Goal: Task Accomplishment & Management: Manage account settings

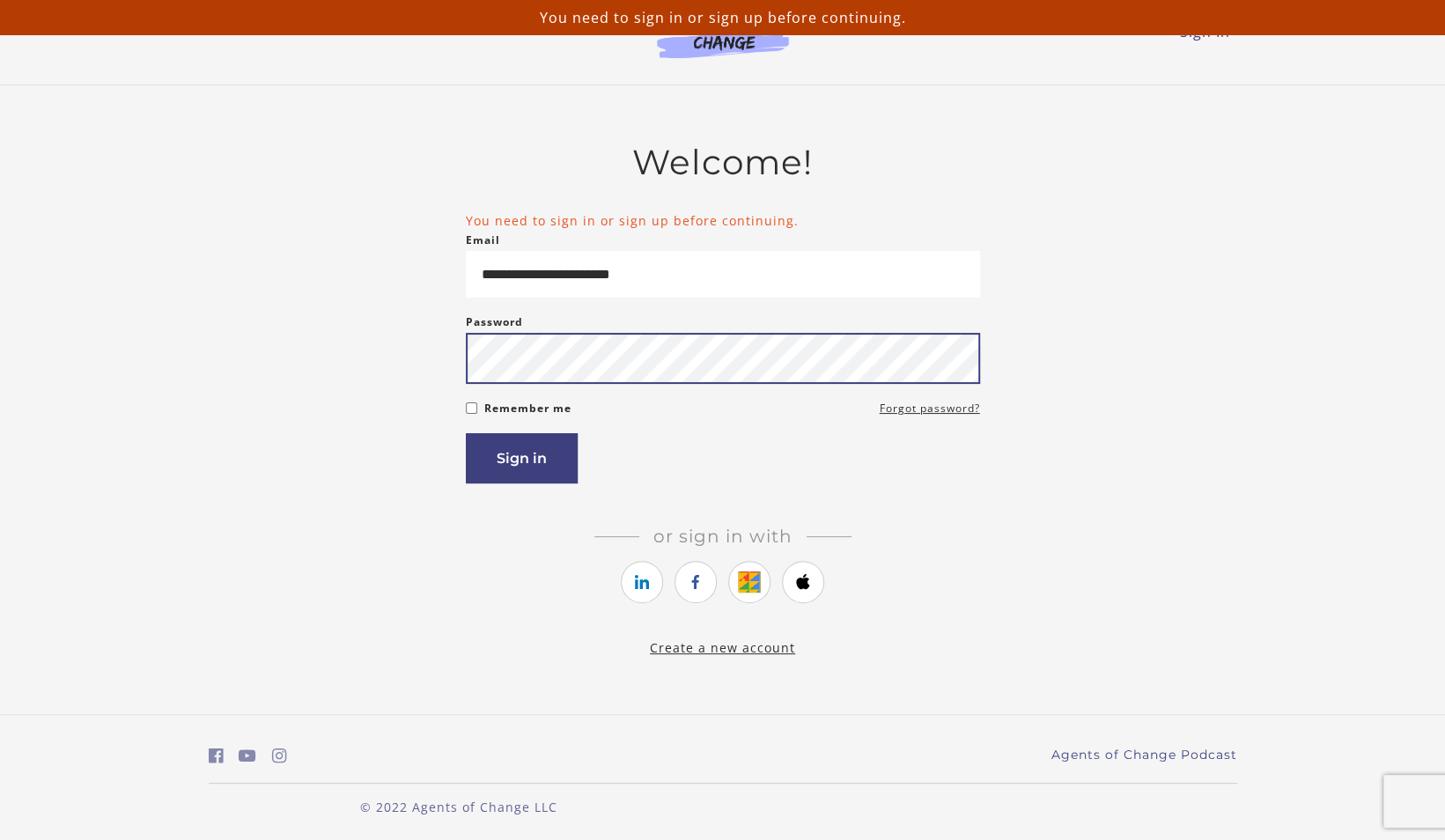
click at [463, 374] on div "**********" at bounding box center [722, 400] width 1028 height 516
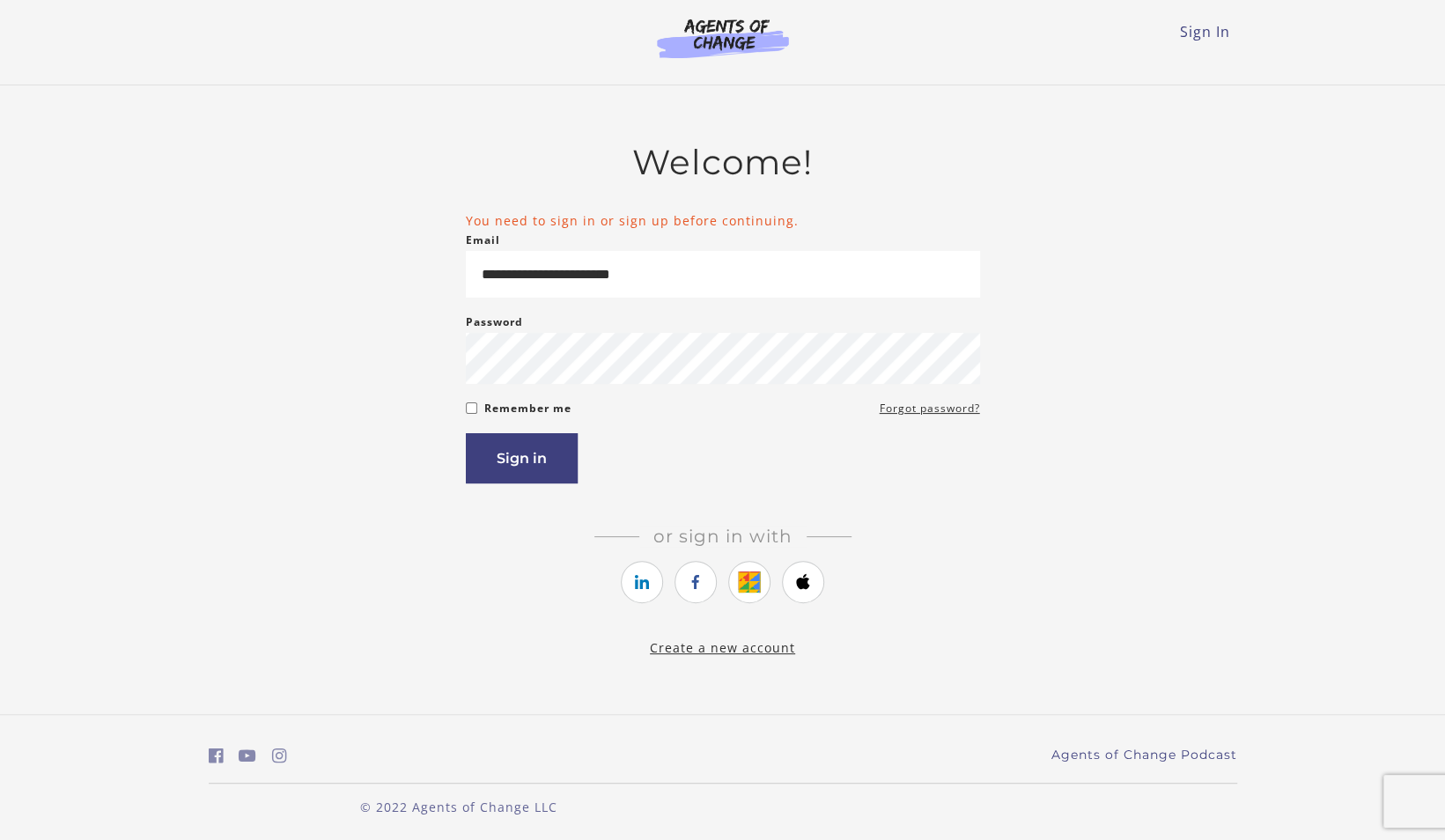
click at [661, 425] on form "**********" at bounding box center [723, 347] width 515 height 272
click at [896, 524] on article "**********" at bounding box center [723, 389] width 515 height 495
click at [1203, 311] on div "**********" at bounding box center [722, 400] width 1028 height 516
